Goal: Check status: Check status

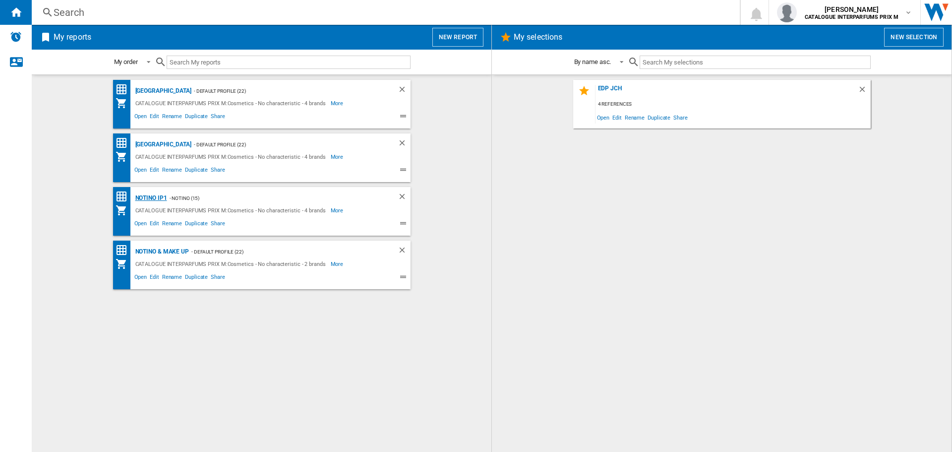
click at [151, 199] on div "Notino IP1" at bounding box center [150, 198] width 34 height 12
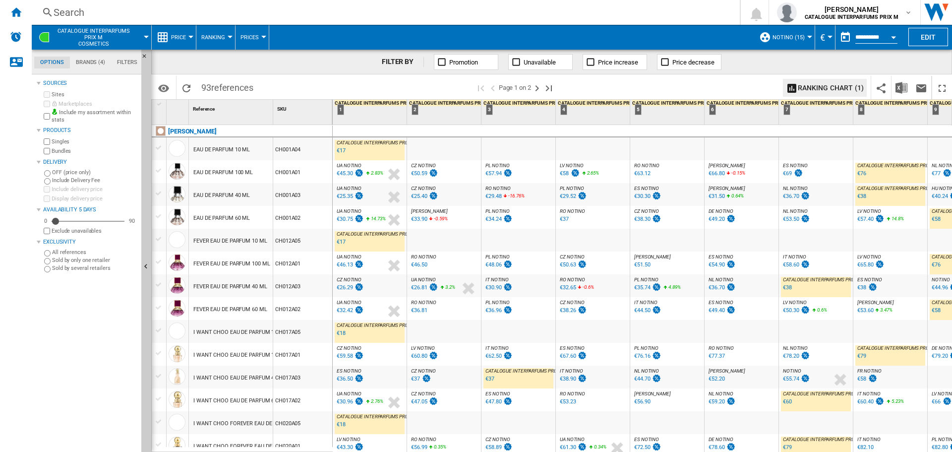
scroll to position [50, 0]
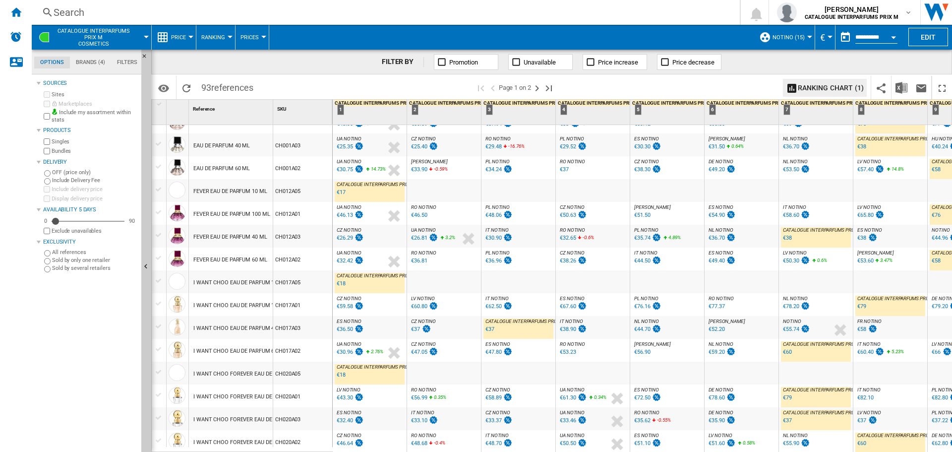
click at [341, 303] on div "€59.58" at bounding box center [345, 306] width 16 height 6
click at [488, 302] on div "€62.50" at bounding box center [498, 306] width 29 height 10
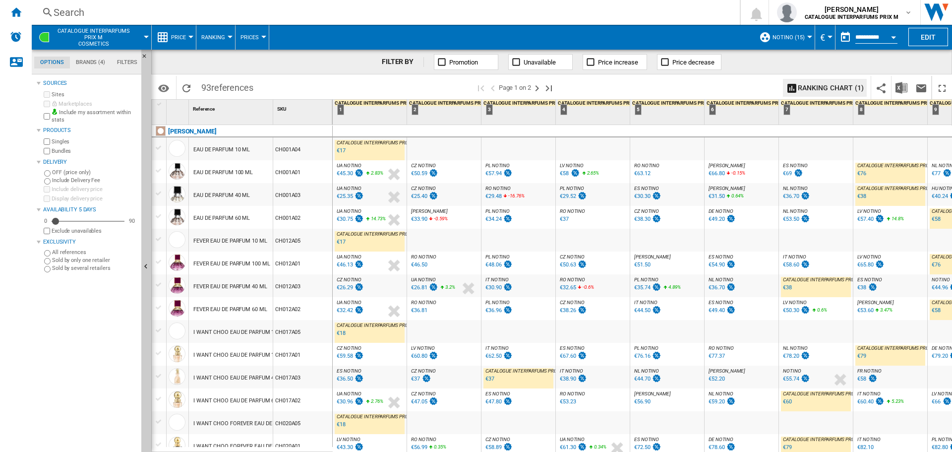
click at [487, 172] on div "€57.94" at bounding box center [493, 173] width 16 height 6
click at [493, 173] on div "€57.94" at bounding box center [493, 173] width 16 height 6
click at [101, 27] on button "CATALOGUE INTERPARFUMS PRIX M Cosmetics" at bounding box center [99, 37] width 88 height 25
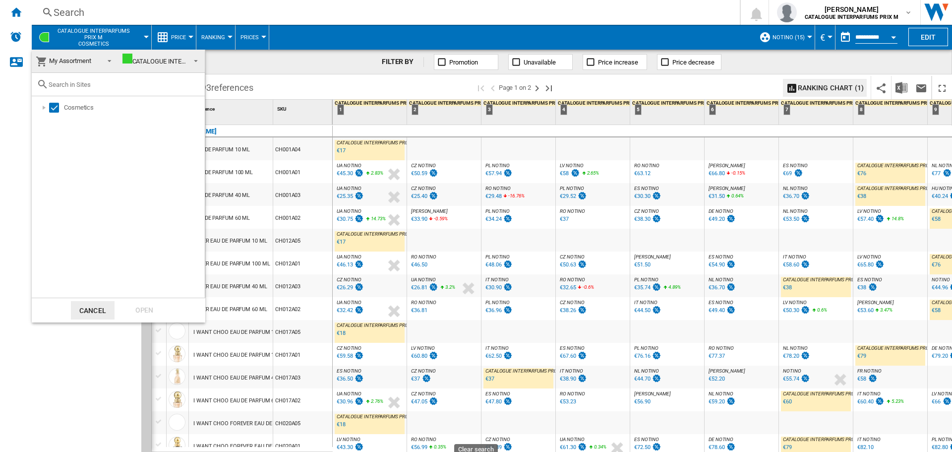
click at [13, 11] on md-backdrop at bounding box center [476, 226] width 952 height 452
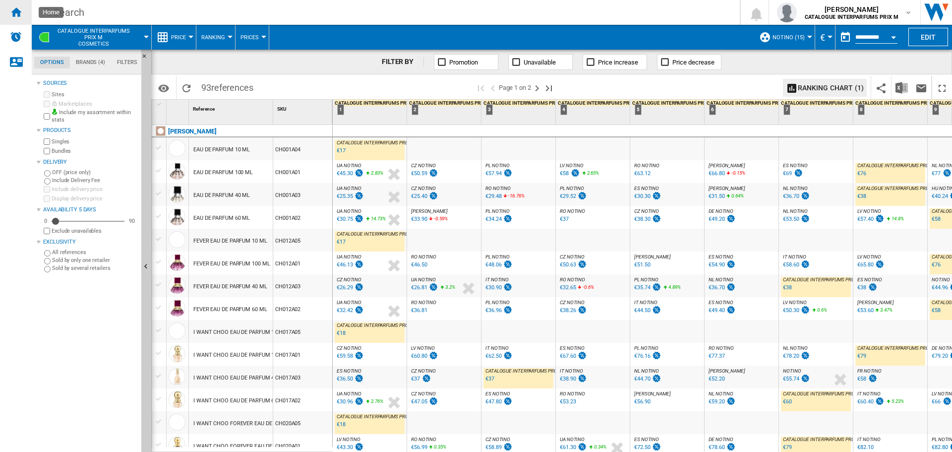
click at [18, 14] on ng-md-icon "Home" at bounding box center [16, 12] width 12 height 12
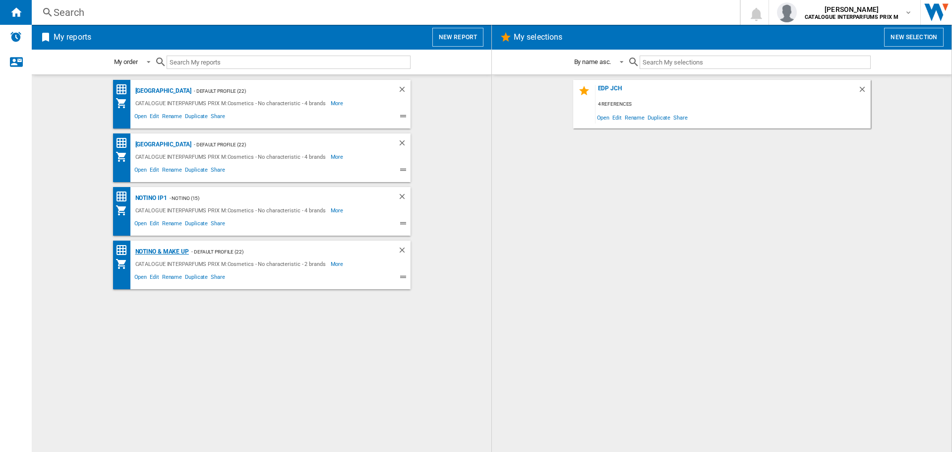
click at [163, 250] on div "Notino & Make up" at bounding box center [161, 251] width 56 height 12
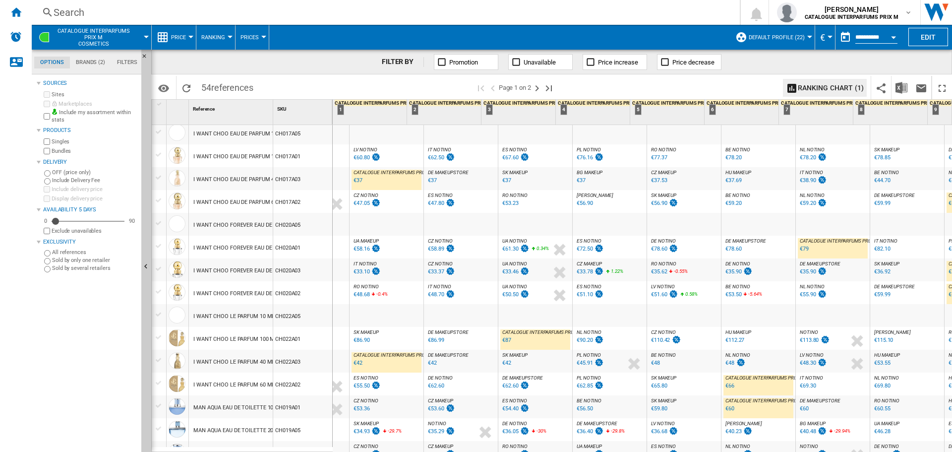
scroll to position [0, 132]
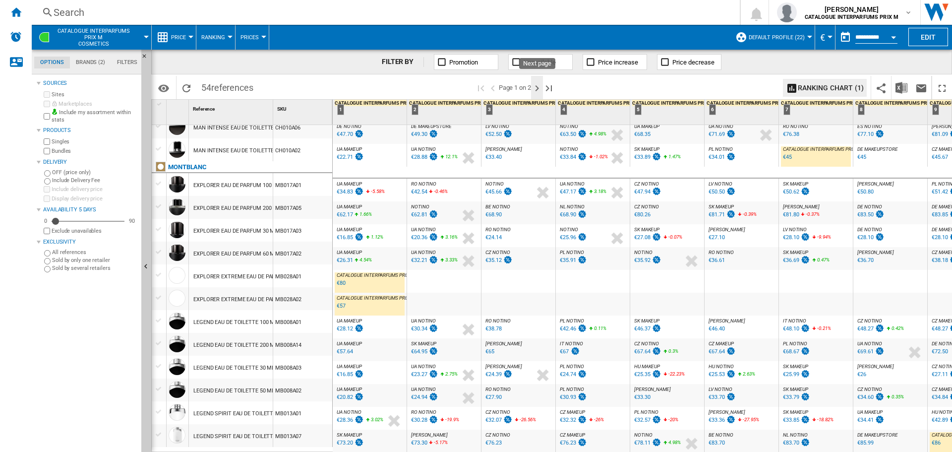
click at [537, 90] on ng-md-icon "Next page" at bounding box center [537, 88] width 12 height 12
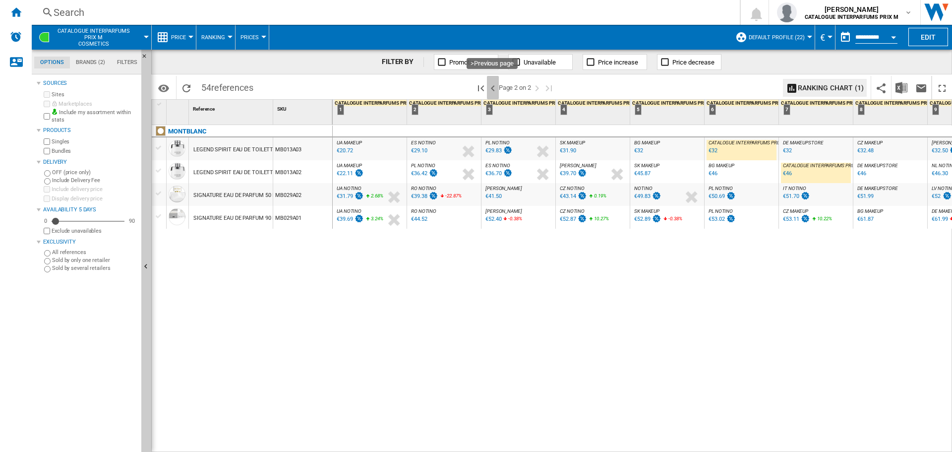
click at [491, 84] on ng-md-icon ">Previous page" at bounding box center [493, 88] width 12 height 12
